Goal: Task Accomplishment & Management: Use online tool/utility

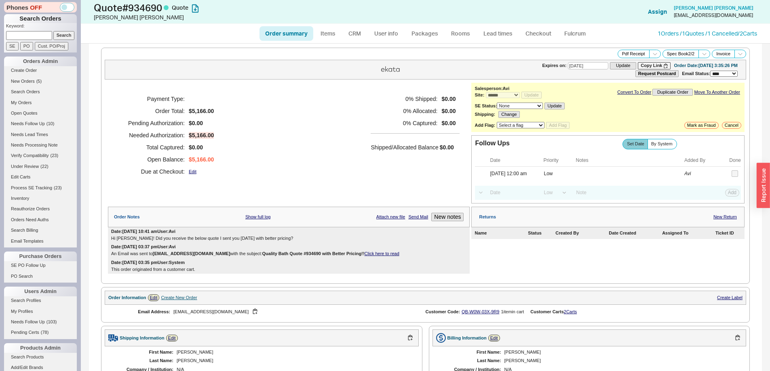
select select "*"
select select "LOW"
select select "3"
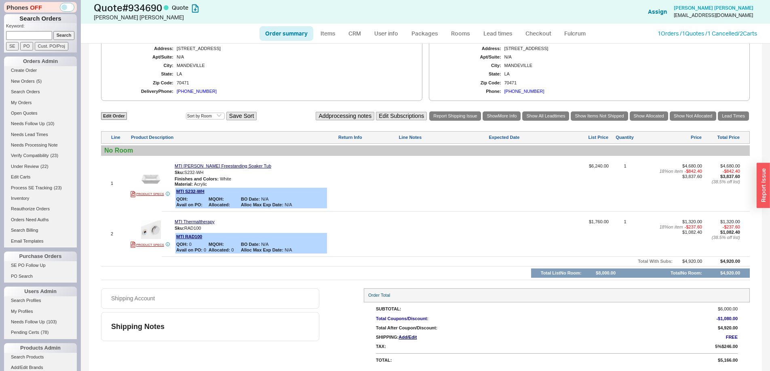
scroll to position [128, 0]
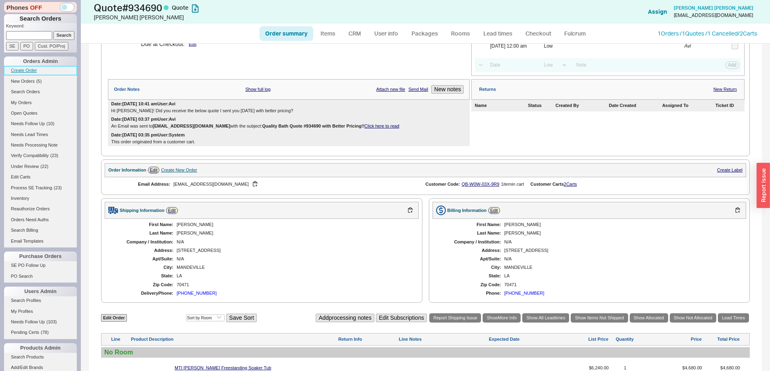
click at [28, 69] on link "Create Order" at bounding box center [40, 70] width 73 height 8
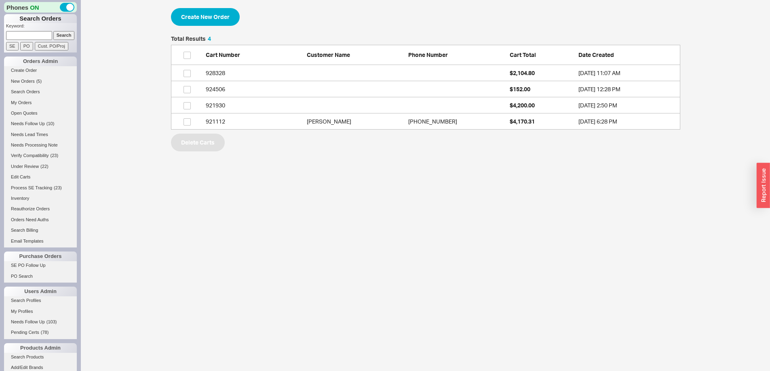
scroll to position [88, 503]
click at [217, 13] on button "Create New Order" at bounding box center [205, 17] width 69 height 18
select select "3"
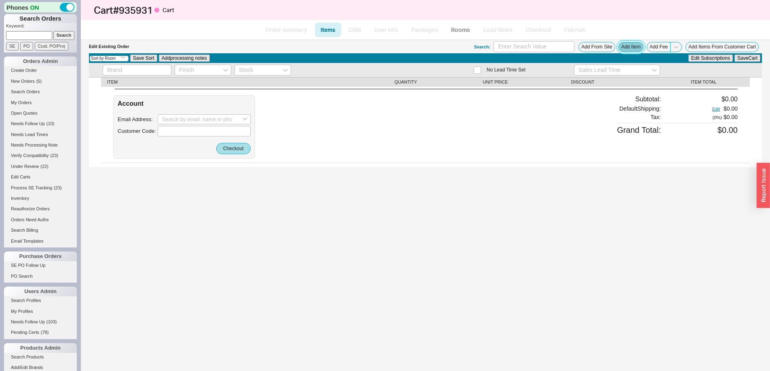
click at [622, 46] on button "Add Item" at bounding box center [630, 47] width 25 height 10
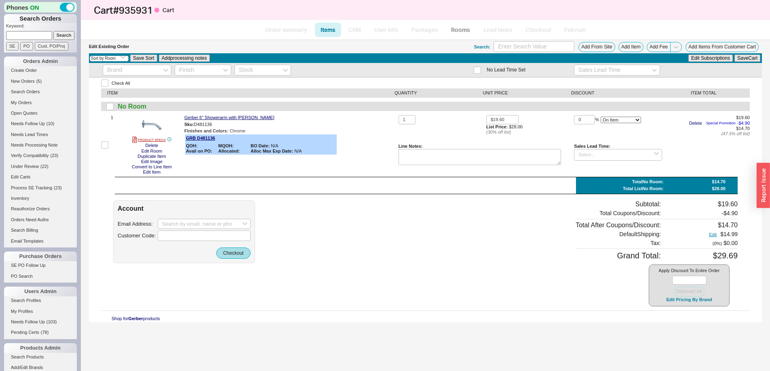
click at [178, 177] on div at bounding box center [426, 177] width 623 height 0
click at [153, 175] on button "Edit Item" at bounding box center [152, 172] width 22 height 5
click at [625, 45] on button "Add Item" at bounding box center [630, 47] width 25 height 10
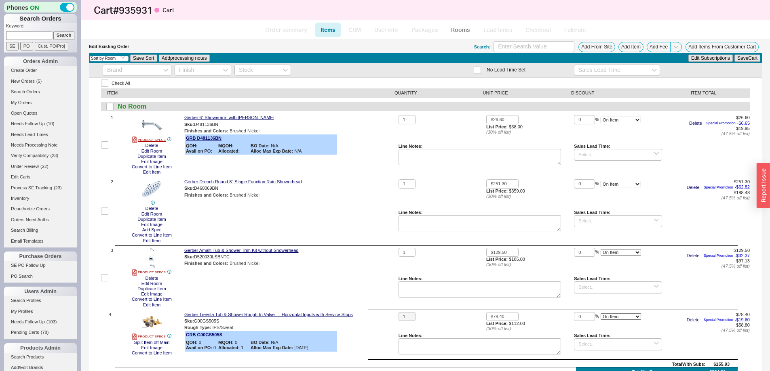
scroll to position [148, 0]
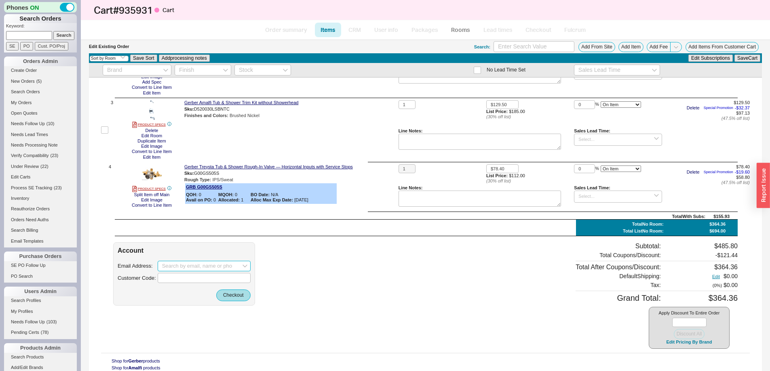
paste input "[EMAIL_ADDRESS][DOMAIN_NAME]"
click at [190, 289] on div "[PERSON_NAME]" at bounding box center [204, 295] width 84 height 13
type input "[EMAIL_ADDRESS][DOMAIN_NAME]"
click at [234, 298] on button "Checkout" at bounding box center [233, 295] width 34 height 11
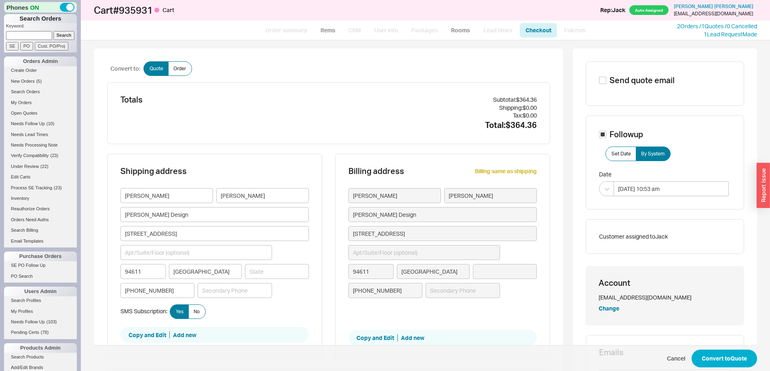
type input "[US_STATE]"
click at [735, 357] on button "Convert to Quote" at bounding box center [723, 359] width 65 height 18
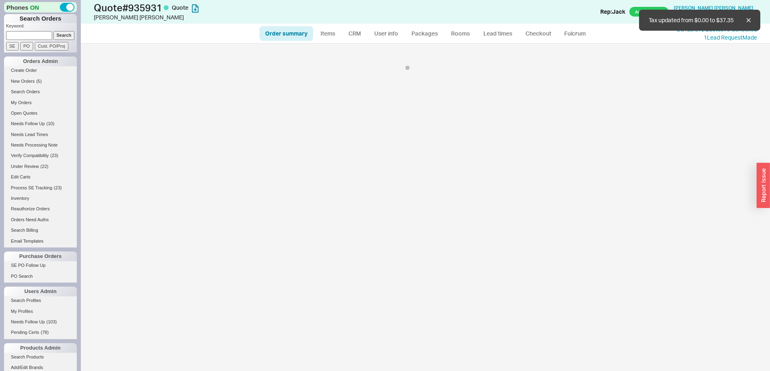
select select "*"
select select "3"
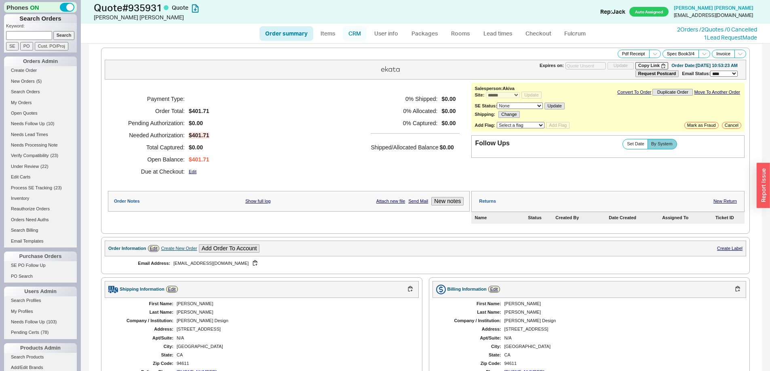
click at [354, 32] on link "CRM" at bounding box center [355, 33] width 24 height 15
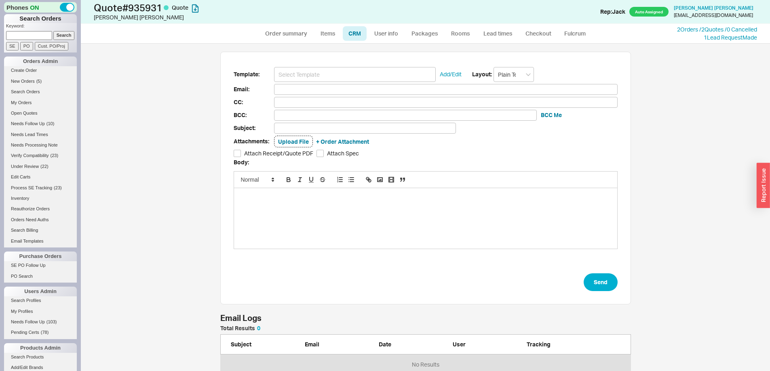
scroll to position [322, 677]
click at [360, 68] on input at bounding box center [355, 74] width 162 height 15
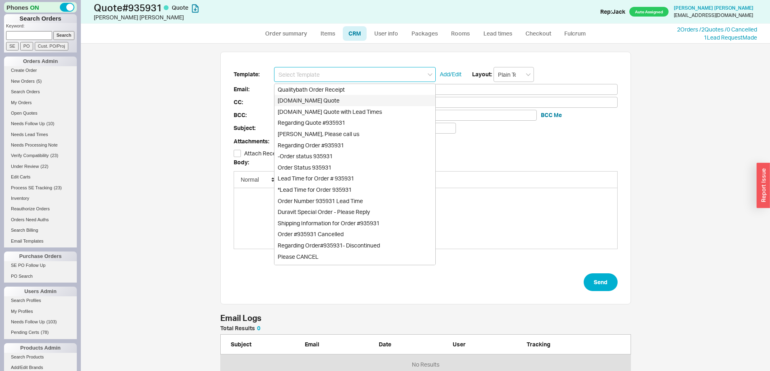
click at [368, 96] on div "[DOMAIN_NAME] Quote" at bounding box center [354, 100] width 161 height 11
type input "Receipt"
type input "[EMAIL_ADDRESS][DOMAIN_NAME]"
type input "Quality Bath Quote #935931"
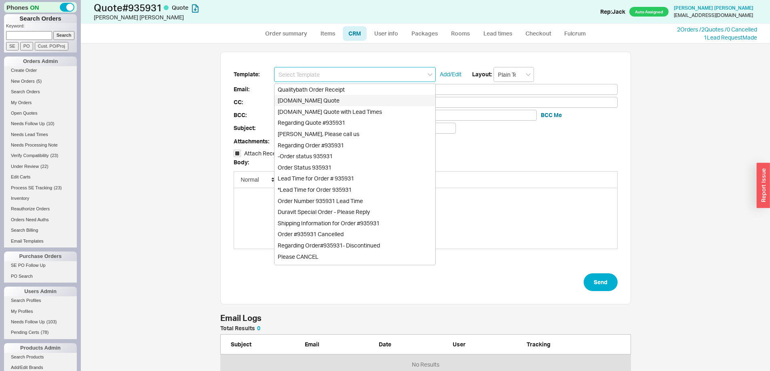
checkbox input "true"
type input "[DOMAIN_NAME] Quote"
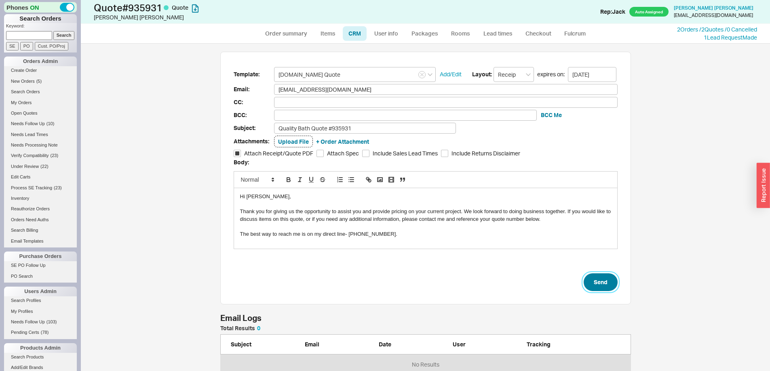
click at [594, 276] on button "Send" at bounding box center [600, 283] width 34 height 18
select select "*"
select select "3"
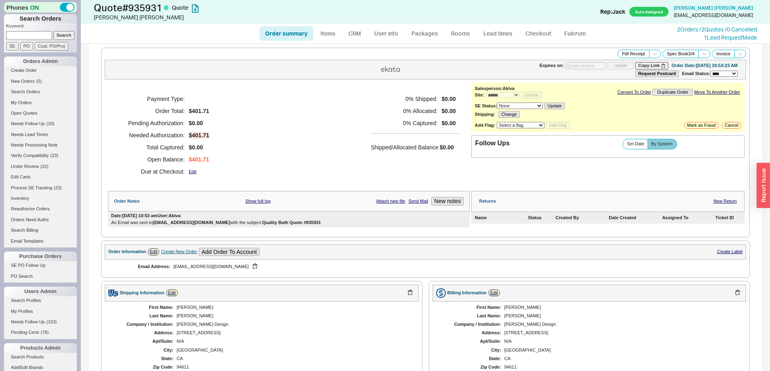
type input "[DATE]"
click at [635, 65] on button "Copy Link" at bounding box center [651, 65] width 33 height 7
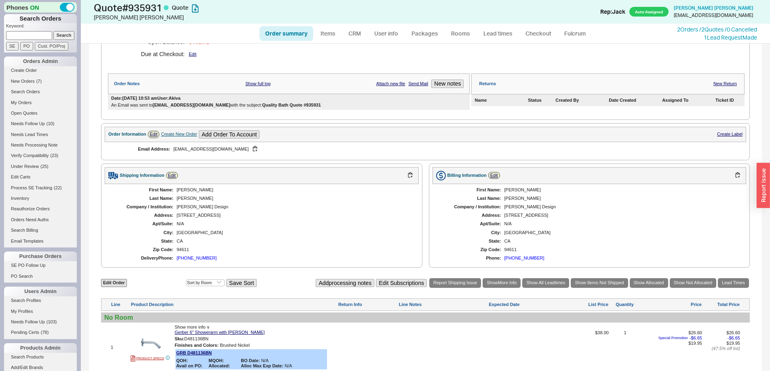
scroll to position [323, 0]
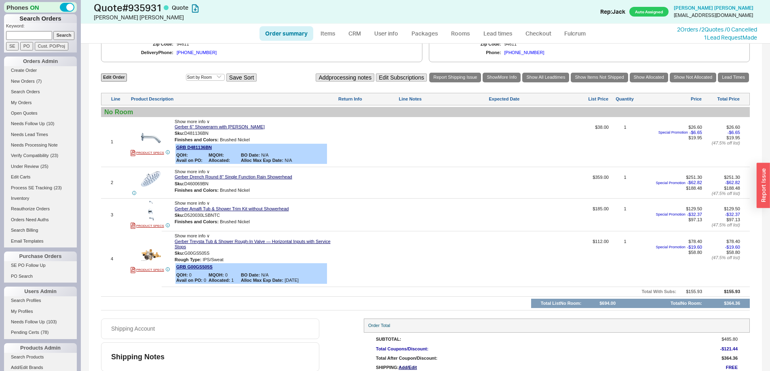
click at [40, 35] on input at bounding box center [29, 35] width 46 height 8
type input "924320"
click at [53, 31] on input "Search" at bounding box center [63, 35] width 21 height 8
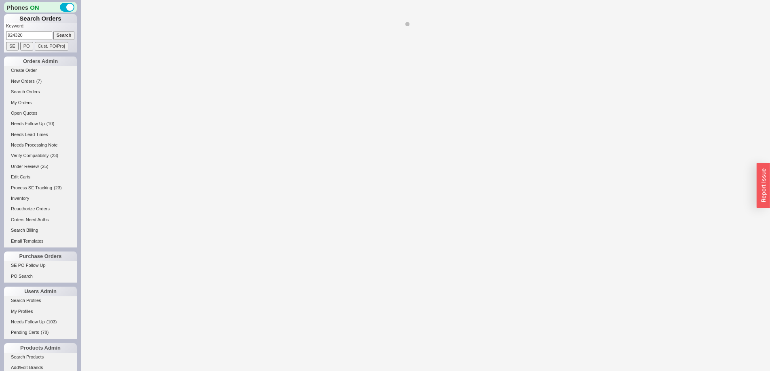
select select "*"
select select "LOW"
select select "3"
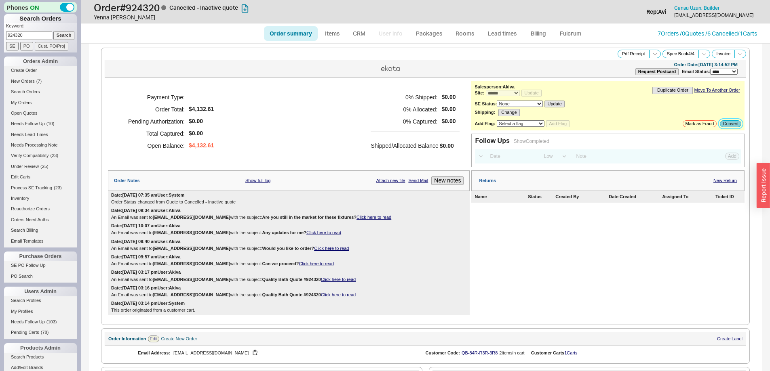
click at [724, 121] on button "Convert" at bounding box center [730, 123] width 21 height 7
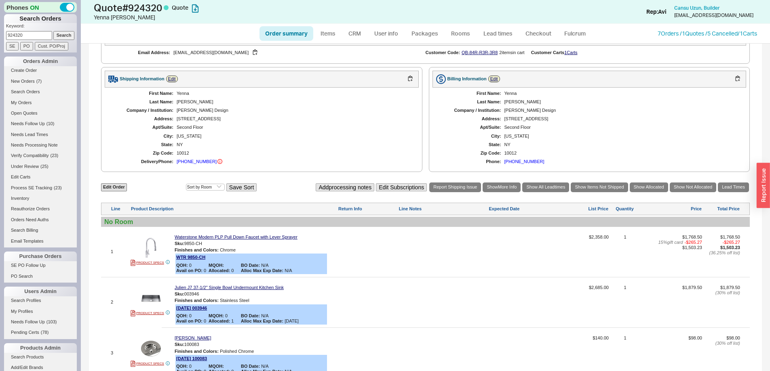
scroll to position [323, 0]
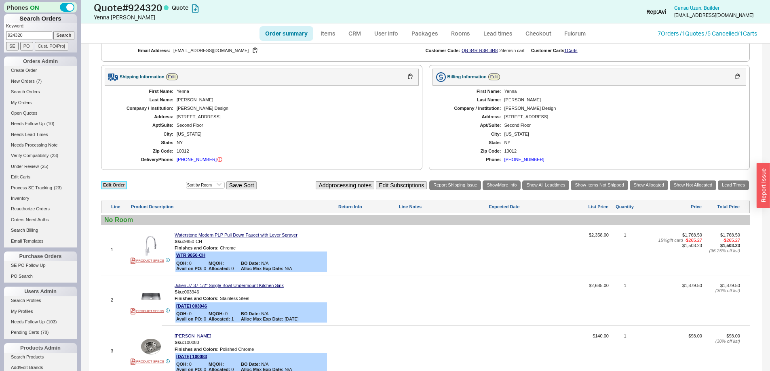
click at [121, 187] on link "Edit Order" at bounding box center [114, 185] width 26 height 8
select select "3"
select select "ON_CHECKOUT_AGGREGATED"
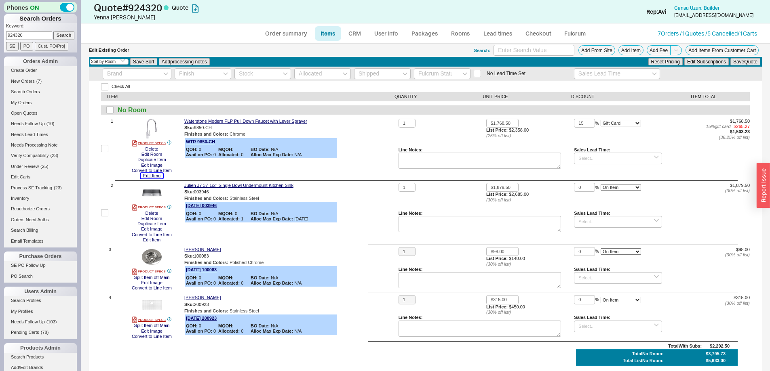
click at [159, 176] on button "Edit Item" at bounding box center [152, 175] width 22 height 5
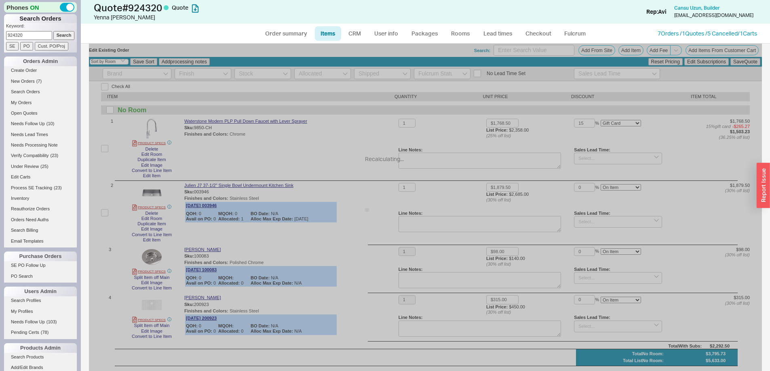
select select "ON_CHECKOUT_AGGREGATED"
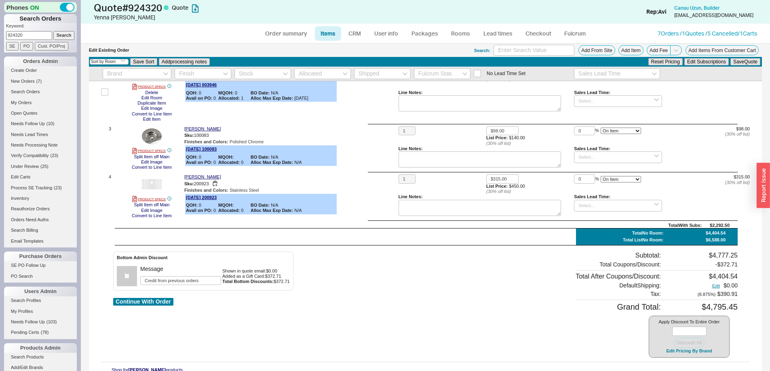
scroll to position [121, 0]
click at [155, 122] on div "2 PRODUCT SPECS Delete Edit Room Duplicate Item Edit Image Convert to Line Item…" at bounding box center [425, 140] width 648 height 156
click at [155, 120] on button "Edit Item" at bounding box center [152, 118] width 22 height 5
click at [293, 31] on link "Order summary" at bounding box center [286, 33] width 54 height 15
select select "*"
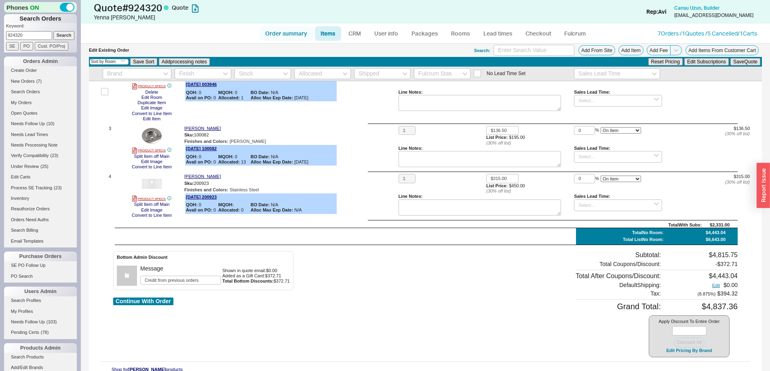
select select "*"
select select "LOW"
select select "3"
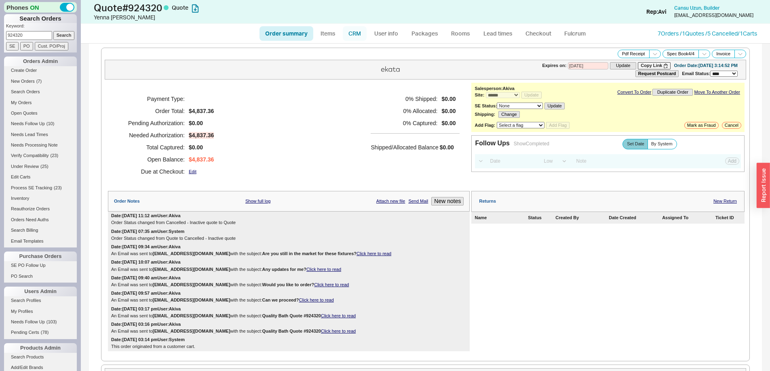
click at [354, 30] on link "CRM" at bounding box center [355, 33] width 24 height 15
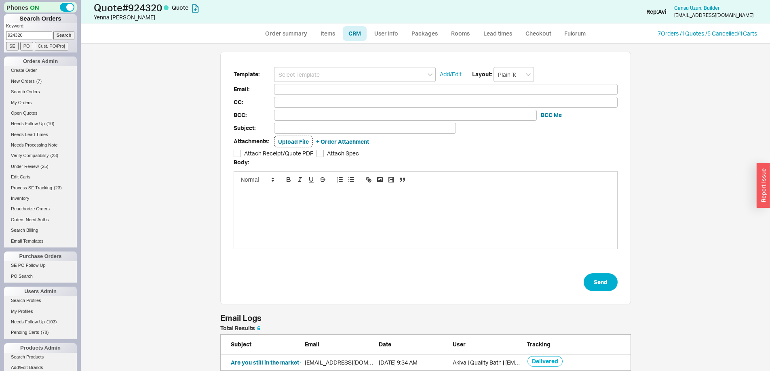
scroll to position [120, 404]
click at [361, 74] on input at bounding box center [355, 74] width 162 height 15
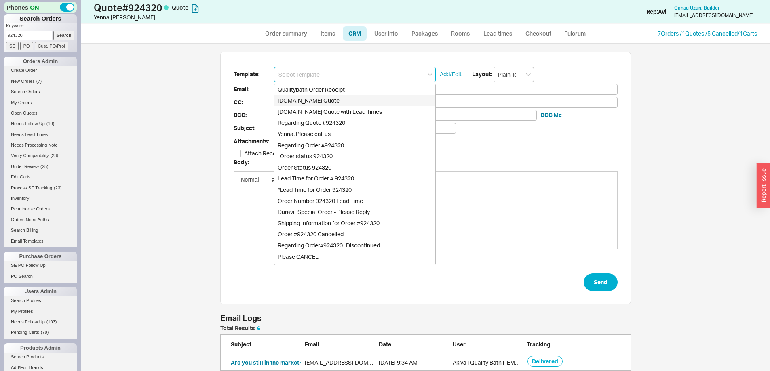
click at [369, 97] on div "[DOMAIN_NAME] Quote" at bounding box center [354, 100] width 161 height 11
type input "Receipt"
type input "[EMAIL_ADDRESS][DOMAIN_NAME]"
type input "Quality Bath Quote #924320"
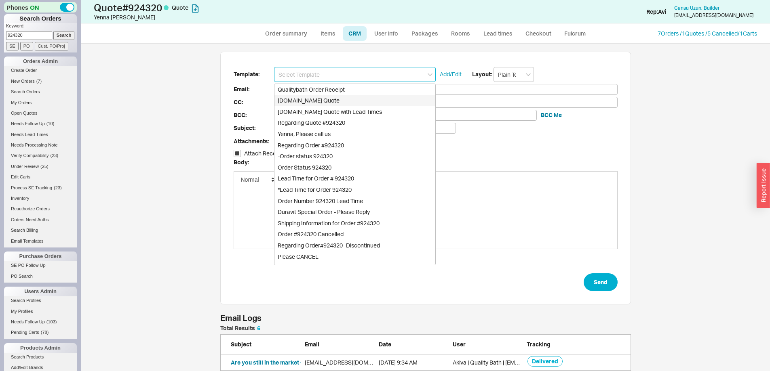
checkbox input "true"
type input "[DOMAIN_NAME] Quote"
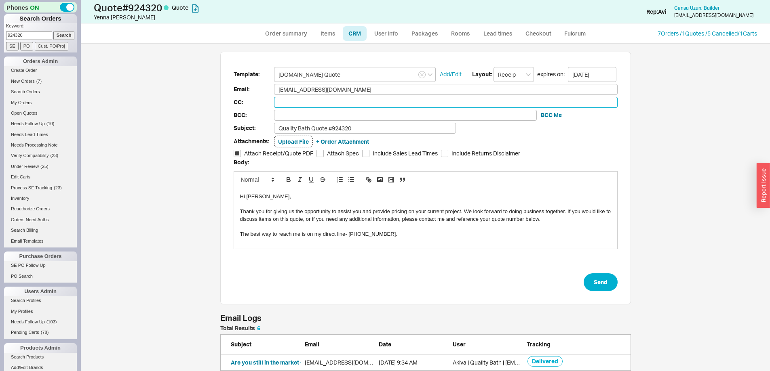
paste input "[EMAIL_ADDRESS][DOMAIN_NAME]"
type input "[EMAIL_ADDRESS][DOMAIN_NAME]"
click at [602, 279] on button "Send" at bounding box center [600, 283] width 34 height 18
select select "*"
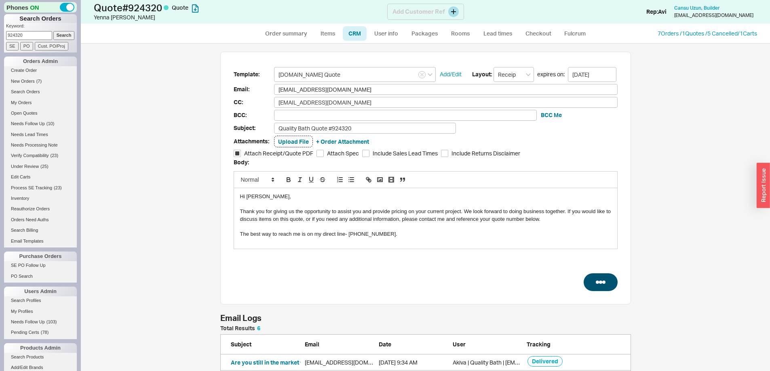
select select "LOW"
select select "3"
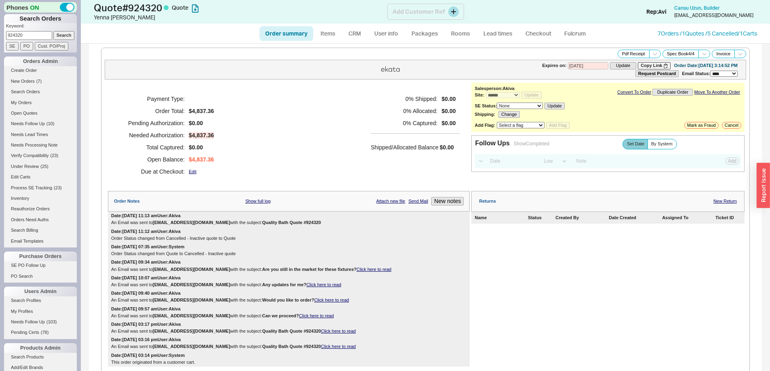
type input "[DATE]"
click at [638, 63] on button "Copy Link" at bounding box center [654, 65] width 33 height 7
